Goal: Task Accomplishment & Management: Complete application form

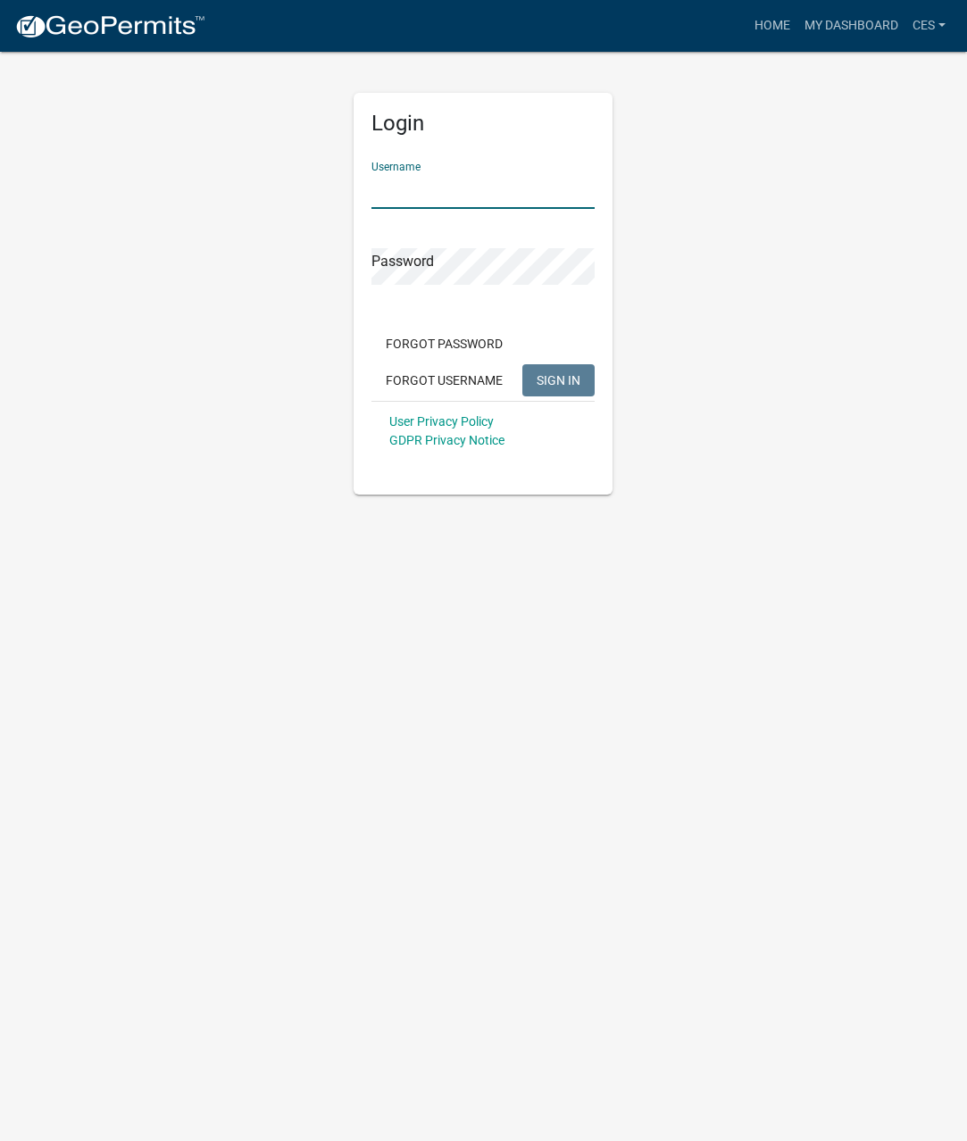
type input "CES"
click at [564, 376] on span "SIGN IN" at bounding box center [559, 379] width 44 height 14
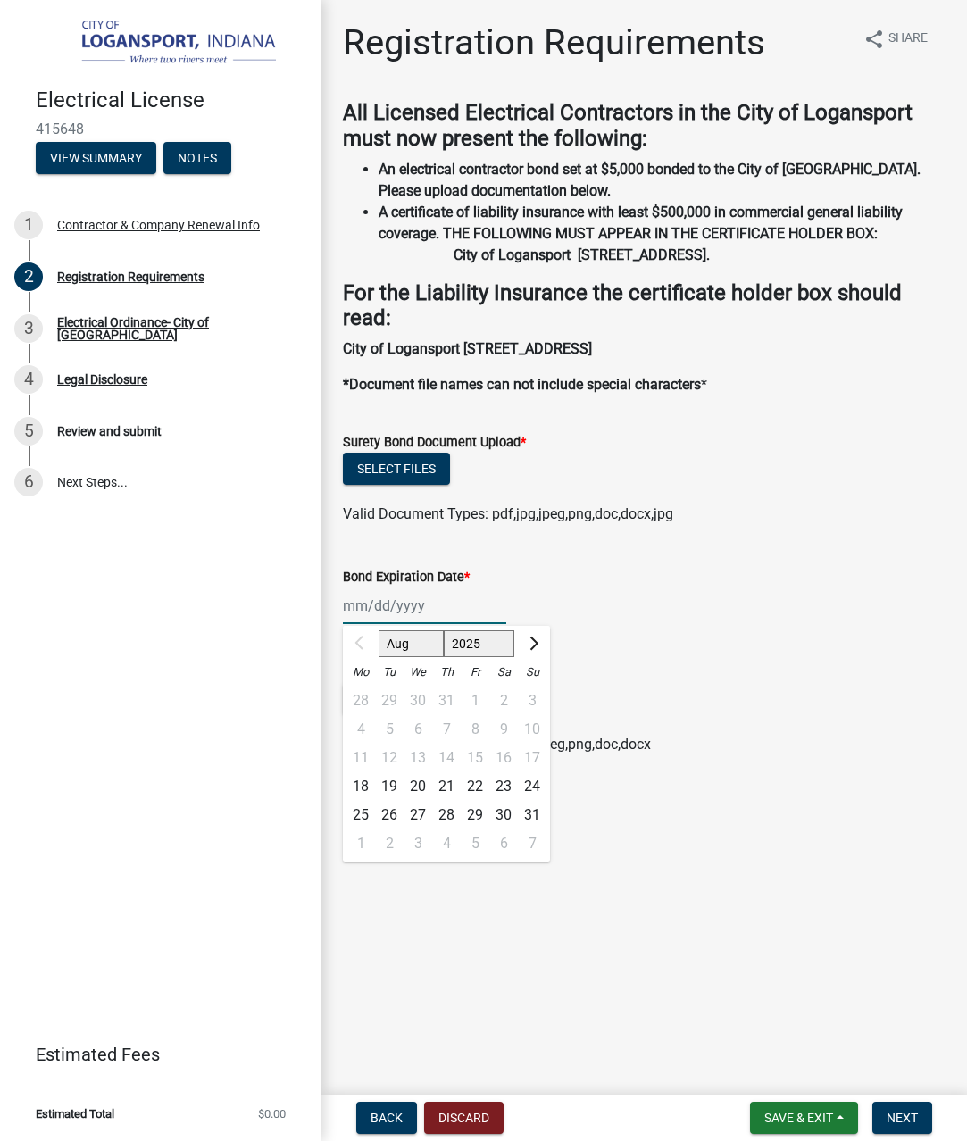
drag, startPoint x: 351, startPoint y: 623, endPoint x: 450, endPoint y: 626, distance: 99.2
click at [352, 623] on div "Aug Sep Oct Nov [DATE] 2026 2027 2028 2029 2030 2031 2032 2033 2034 2035 2036 2…" at bounding box center [424, 606] width 163 height 37
click at [528, 650] on span "Next month" at bounding box center [531, 643] width 13 height 13
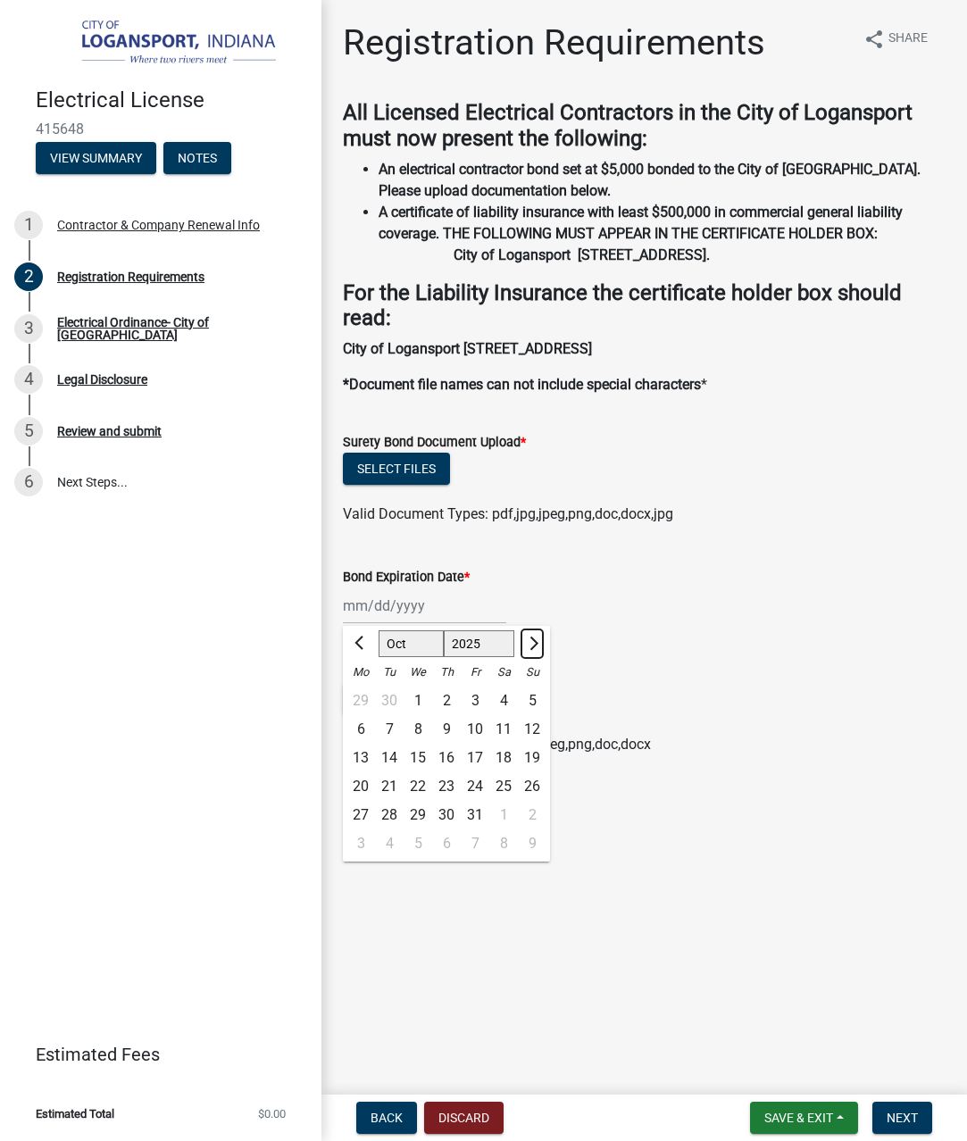
select select "11"
click at [507, 744] on div "8" at bounding box center [503, 729] width 29 height 29
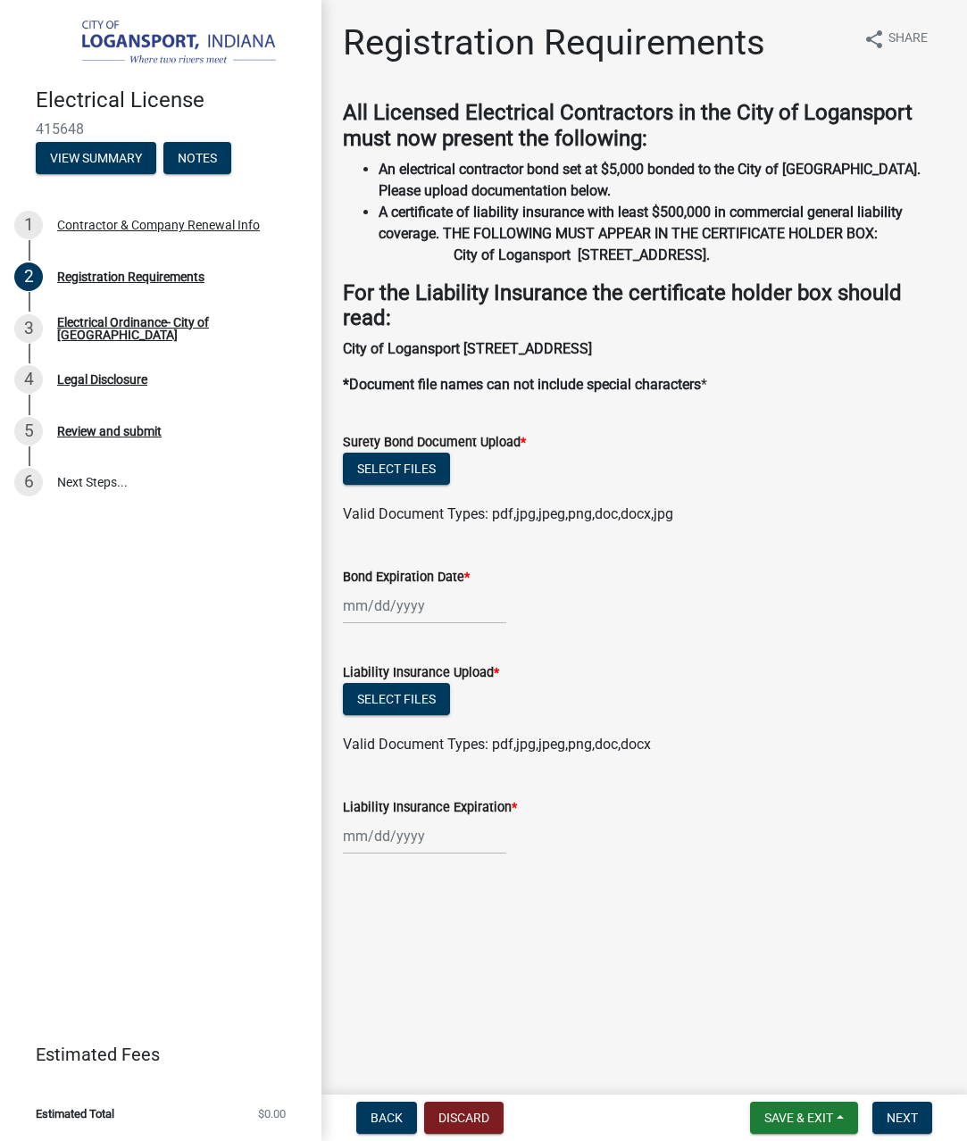
type input "[DATE]"
click at [438, 485] on button "Select files" at bounding box center [396, 469] width 107 height 32
